Goal: Information Seeking & Learning: Learn about a topic

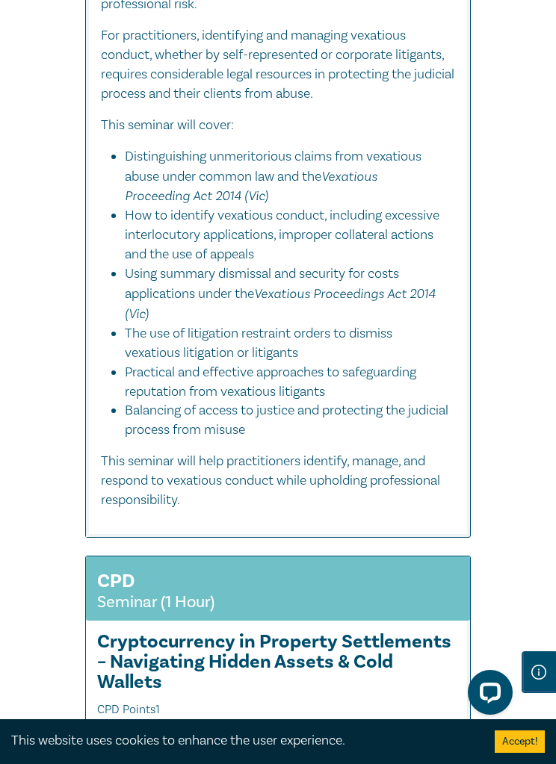
scroll to position [11302, 0]
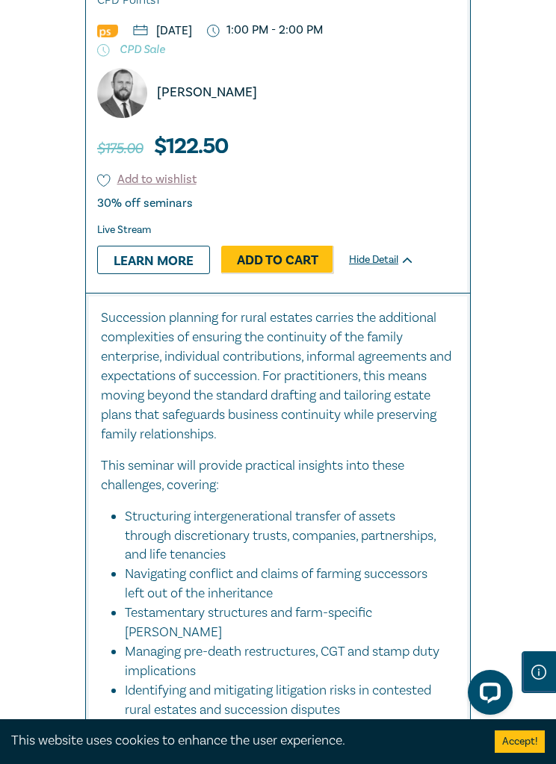
scroll to position [849, 0]
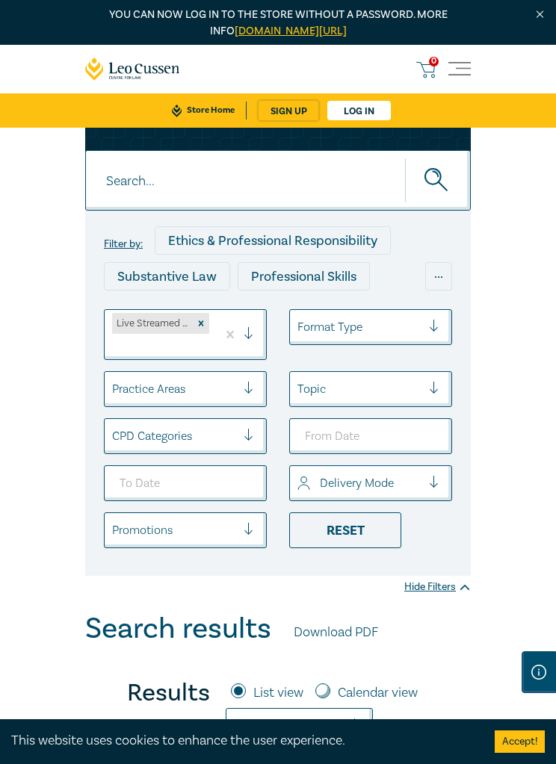
click at [207, 276] on div "Substantive Law" at bounding box center [167, 276] width 126 height 28
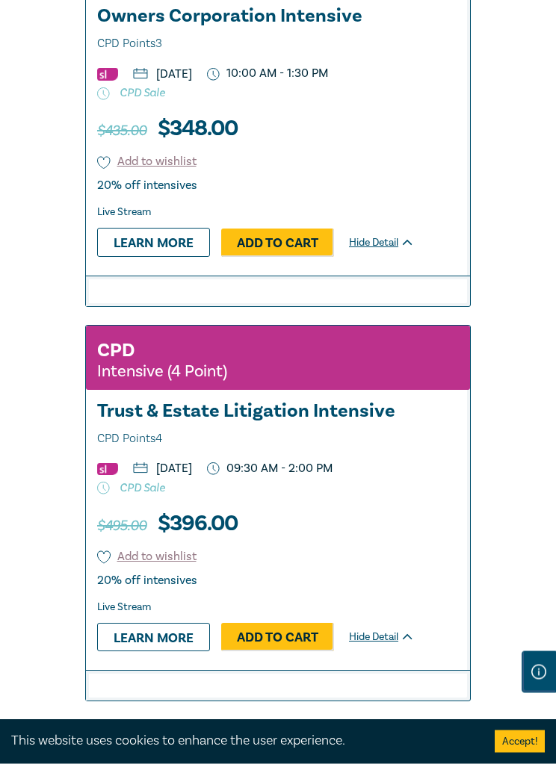
scroll to position [2055, 0]
click at [170, 651] on link "Learn more" at bounding box center [153, 637] width 113 height 28
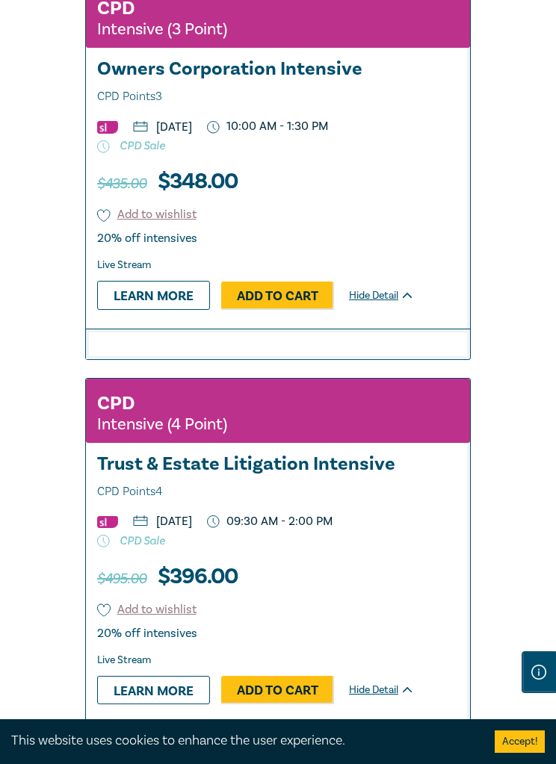
scroll to position [2001, 0]
click at [176, 310] on link "Learn more" at bounding box center [153, 296] width 113 height 28
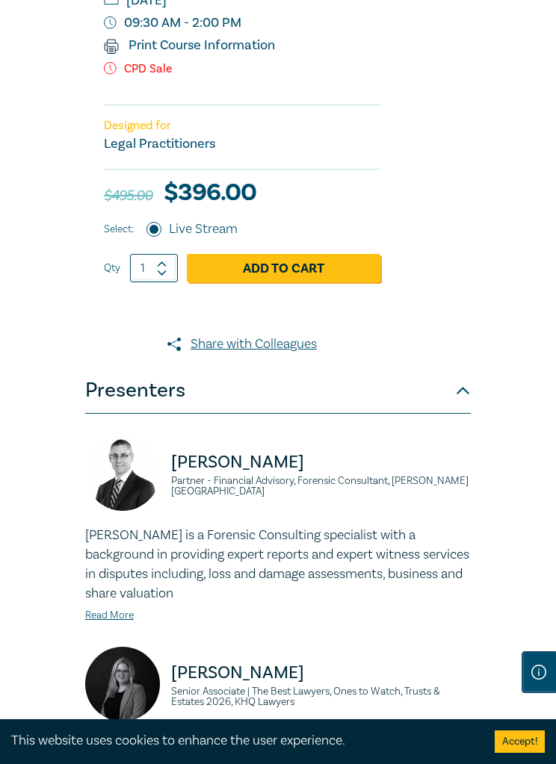
scroll to position [509, 0]
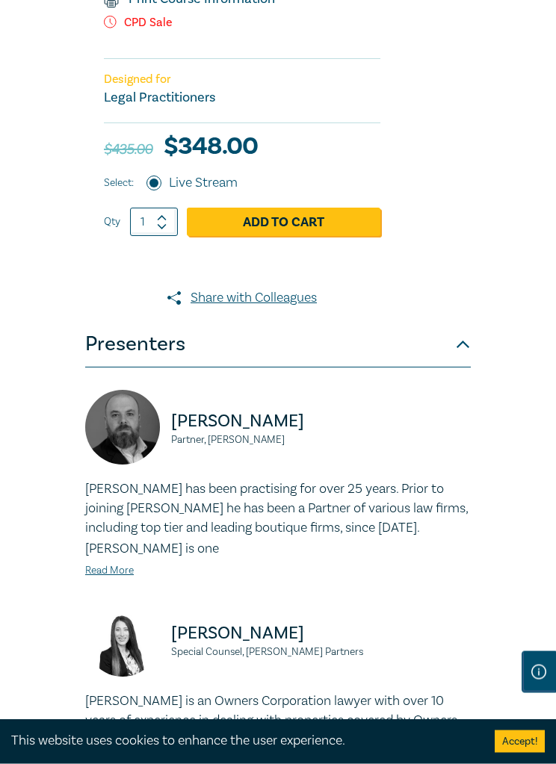
scroll to position [564, 0]
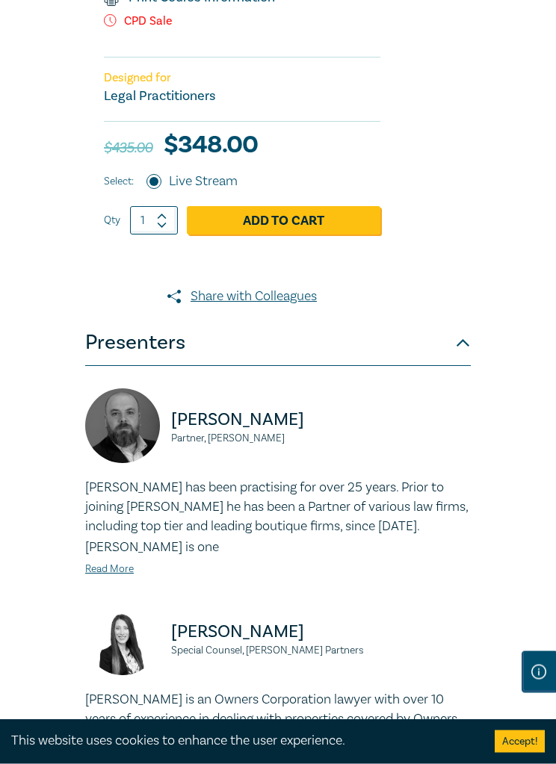
click at [495, 278] on div "Owners Corporation Intensive I25054 CPD Intensive (3 Point) CPD Points 3 Point …" at bounding box center [278, 346] width 556 height 1565
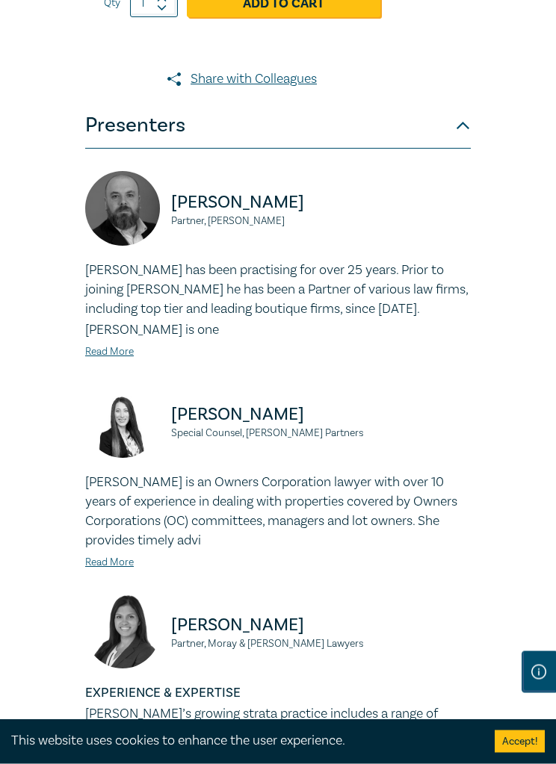
scroll to position [783, 0]
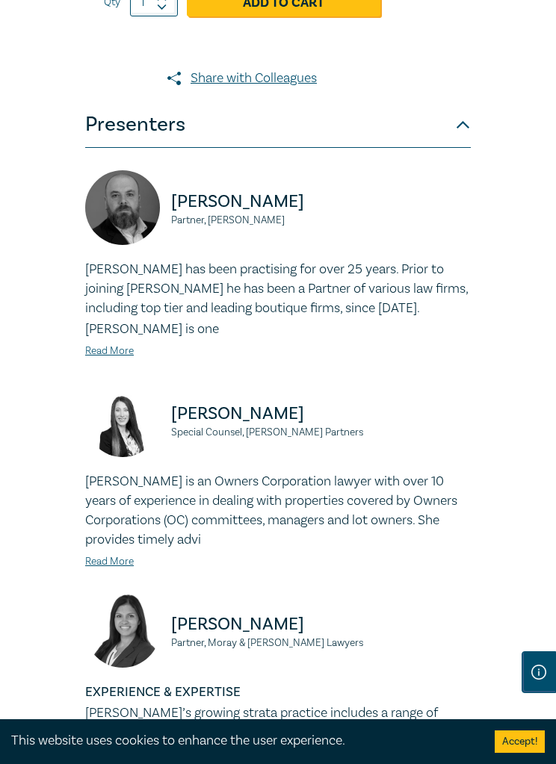
click at [129, 566] on link "Read More" at bounding box center [109, 561] width 49 height 13
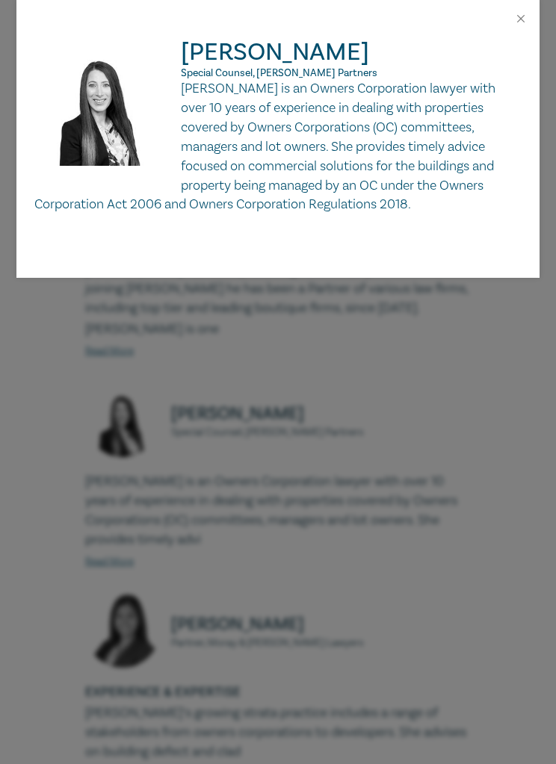
click at [515, 21] on button "Close" at bounding box center [520, 18] width 13 height 13
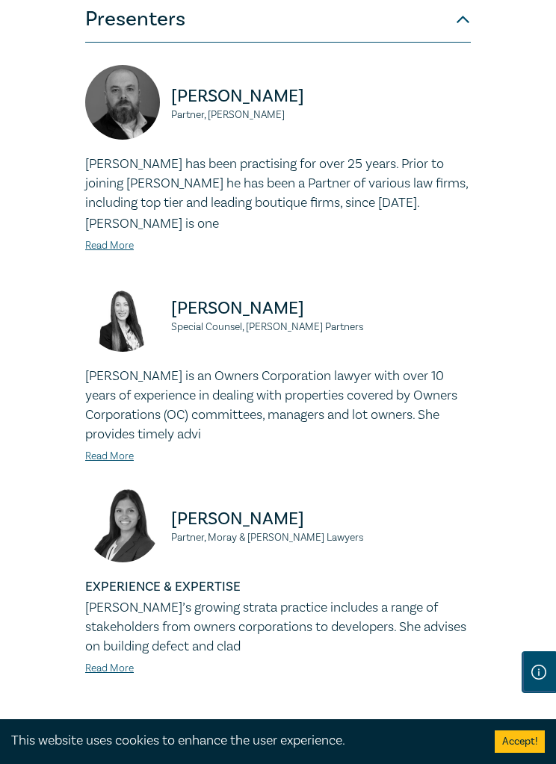
scroll to position [884, 0]
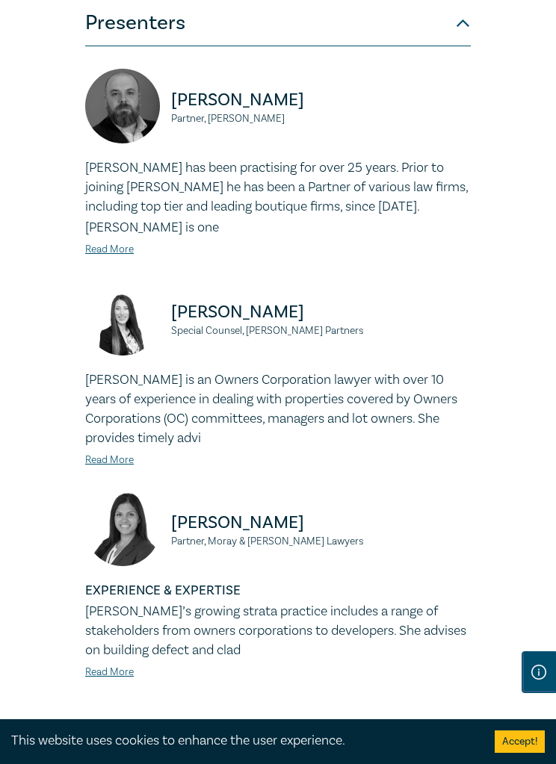
click at [534, 730] on button "Accept!" at bounding box center [519, 741] width 50 height 22
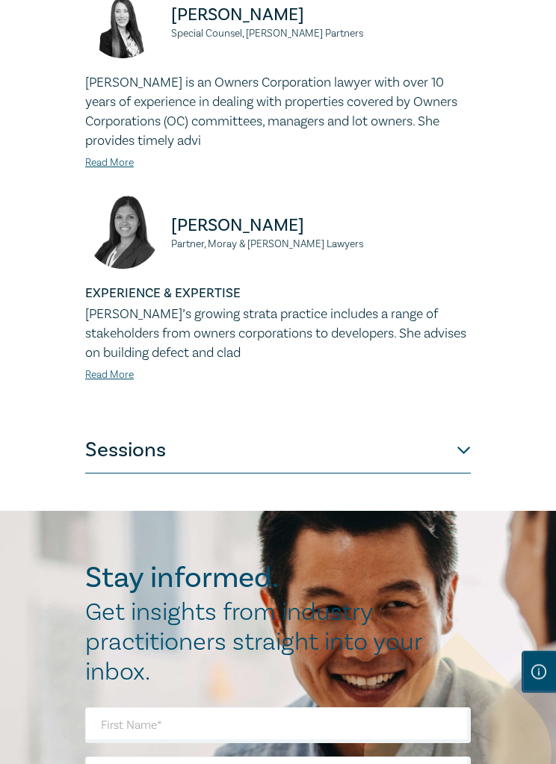
scroll to position [1504, 0]
